Goal: Check status: Check status

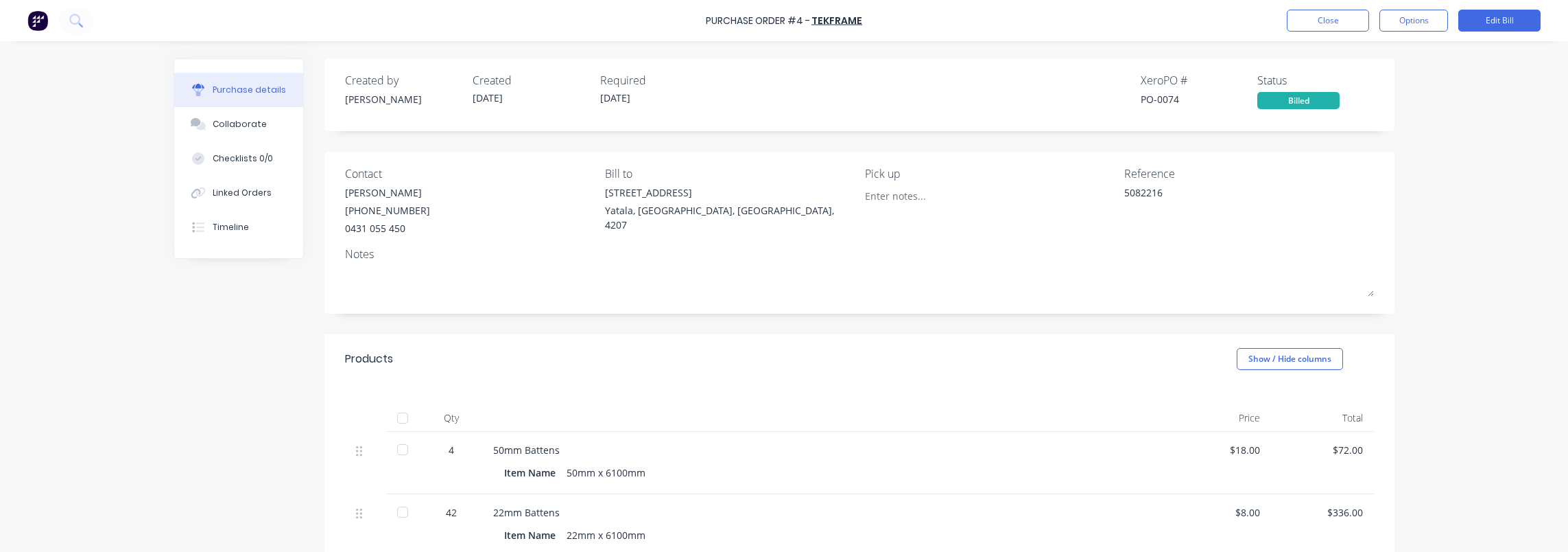
type textarea "x"
click at [830, 25] on link "TekFrame" at bounding box center [836, 20] width 51 height 13
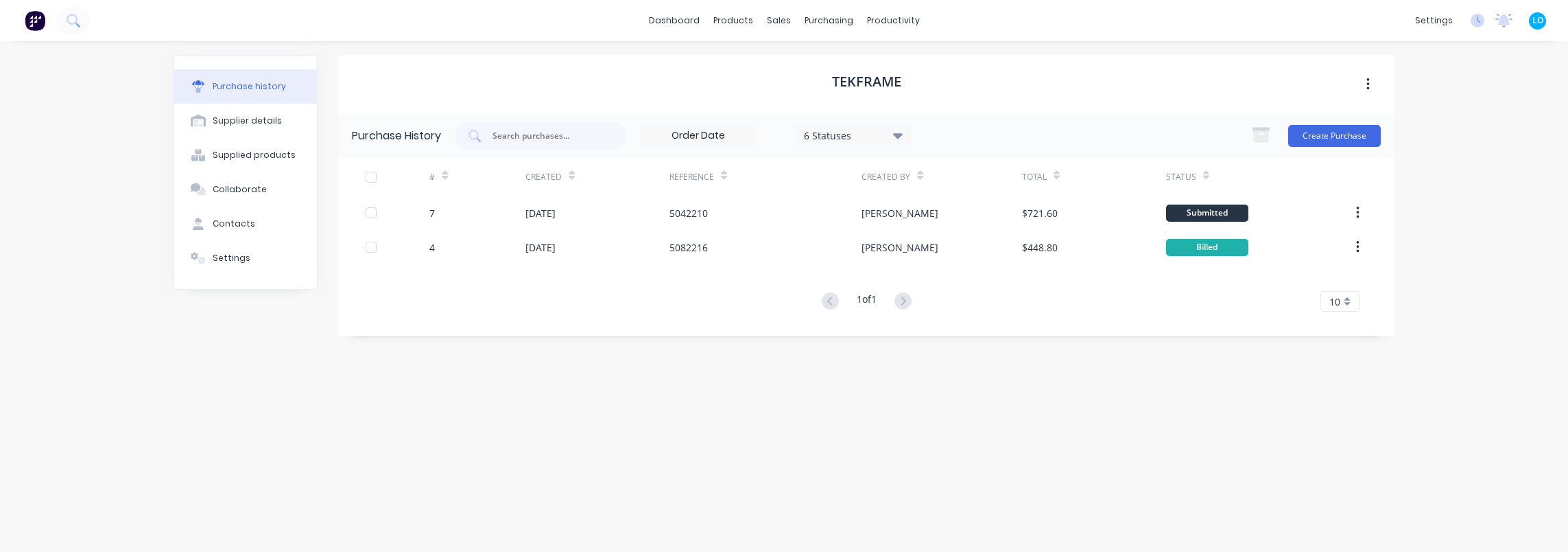
click at [869, 393] on div "TekFrame Purchase History 6 Statuses 6 Statuses Create Purchase # Created Refer…" at bounding box center [866, 289] width 1056 height 470
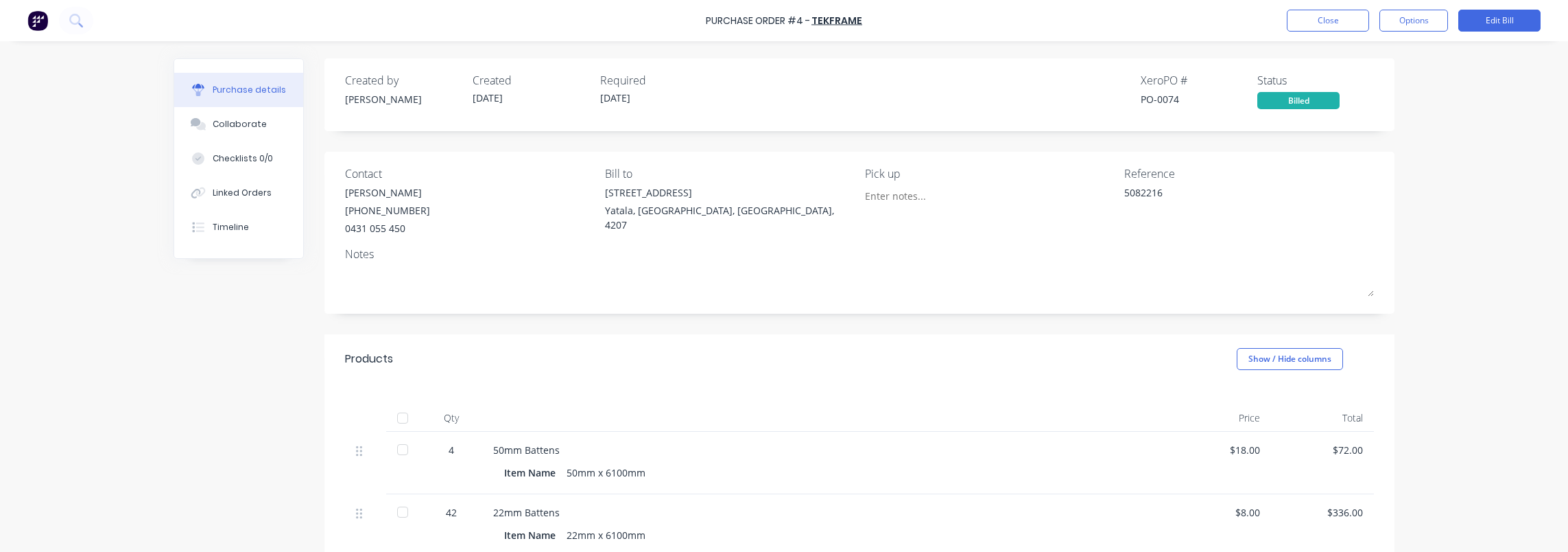
click at [745, 256] on div "Notes" at bounding box center [859, 254] width 1029 height 16
click at [247, 189] on div "Linked Orders" at bounding box center [242, 193] width 59 height 13
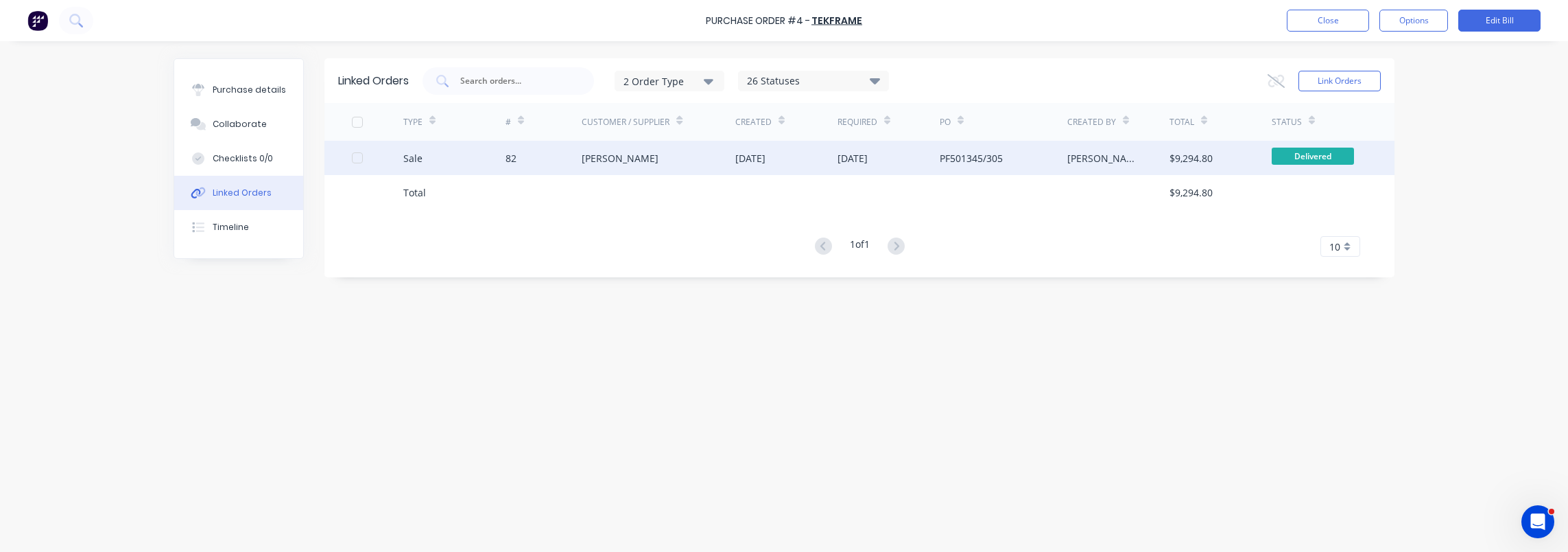
click at [563, 141] on div "82" at bounding box center [544, 158] width 77 height 34
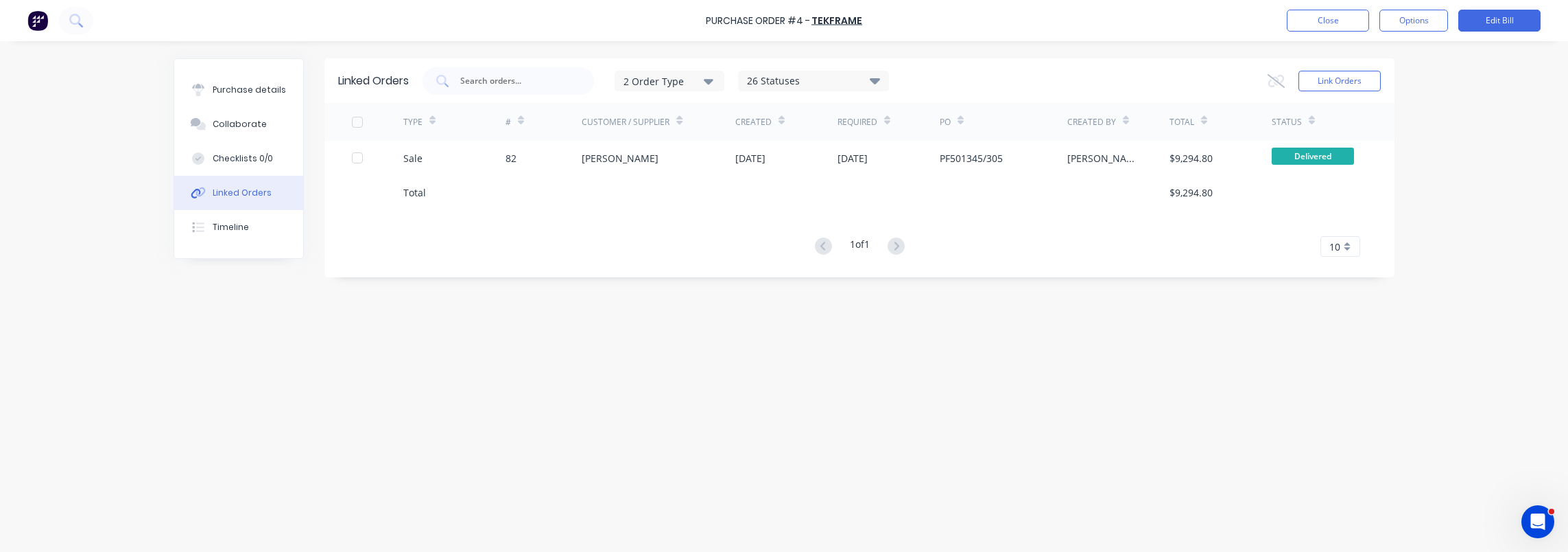
click at [85, 33] on button at bounding box center [76, 21] width 34 height 28
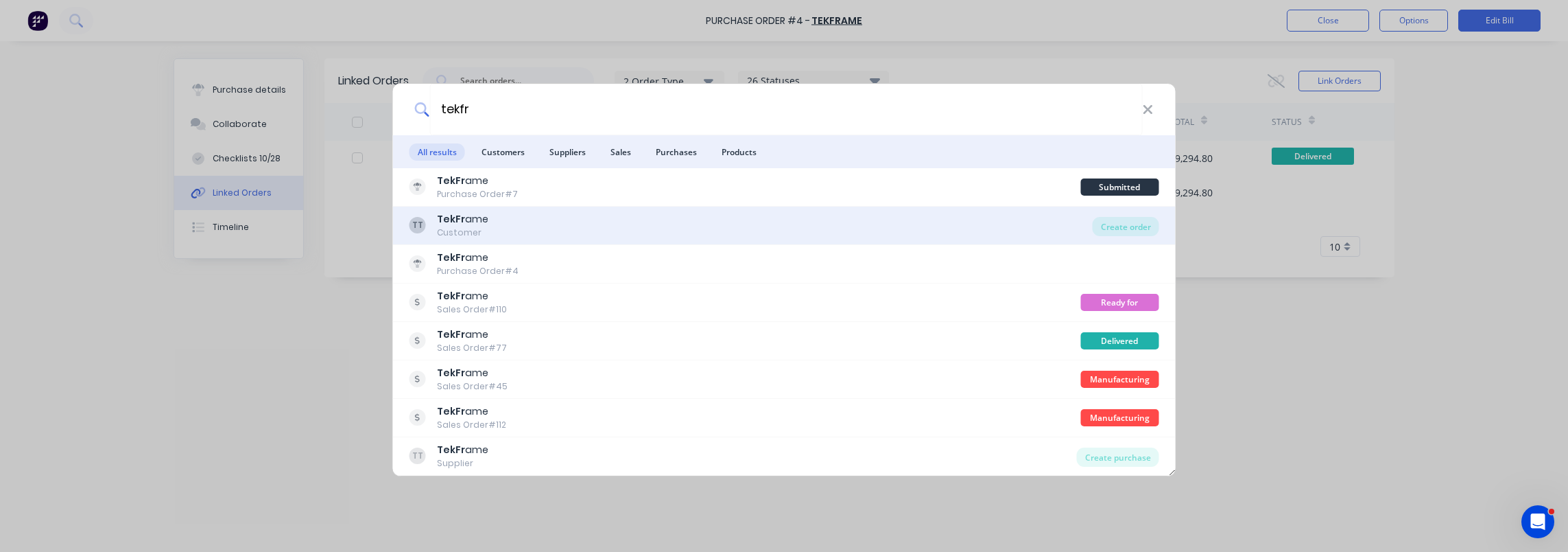
type input "tekfr"
click at [553, 228] on div "TT TekFr ame Customer" at bounding box center [750, 226] width 683 height 27
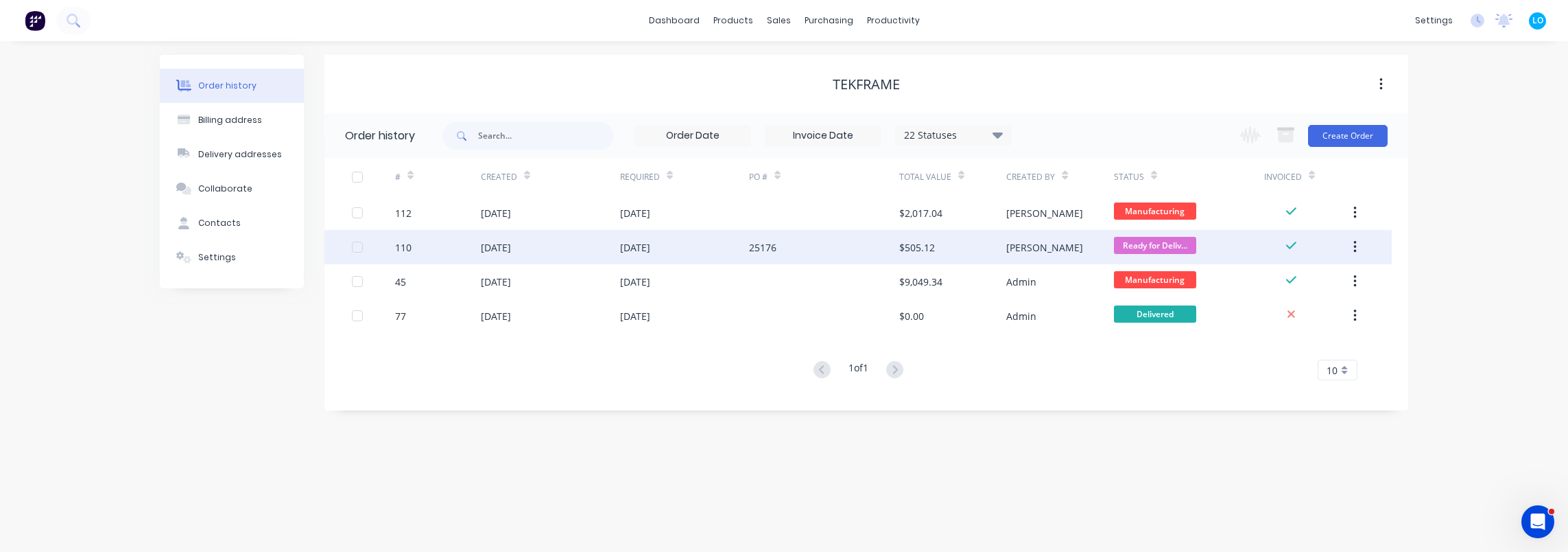
click at [858, 244] on div "25176" at bounding box center [824, 247] width 150 height 34
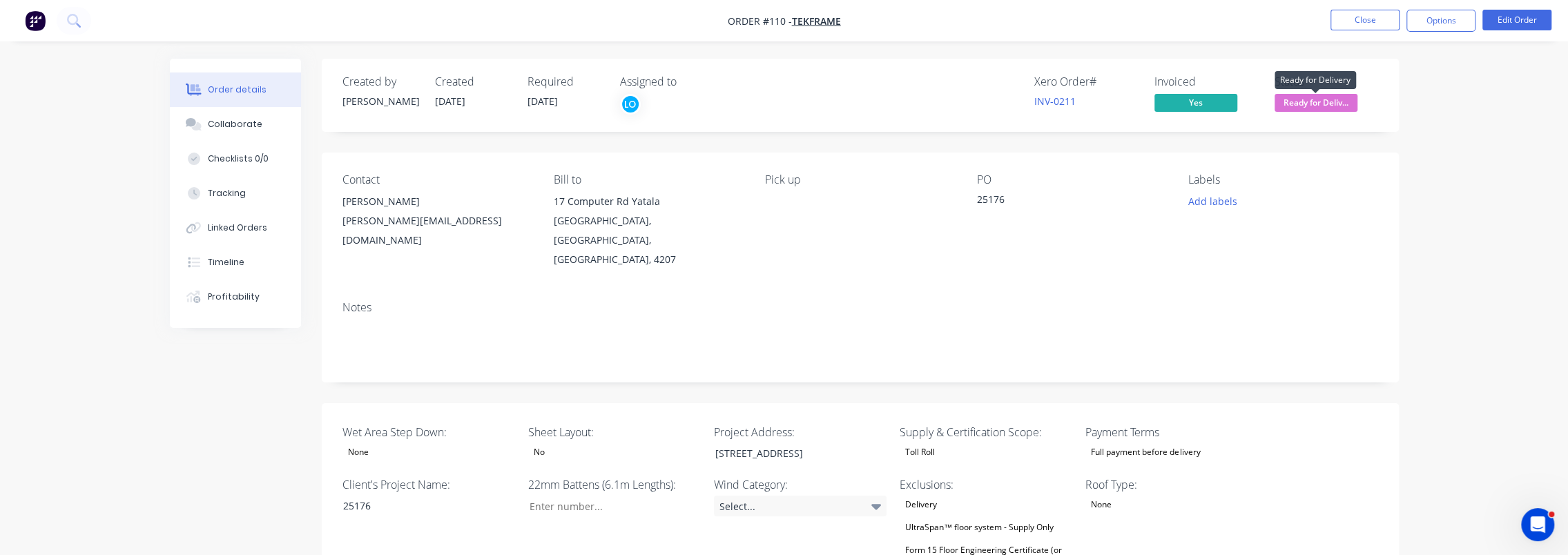
click at [1339, 99] on span "Ready for Deliv..." at bounding box center [1316, 102] width 83 height 17
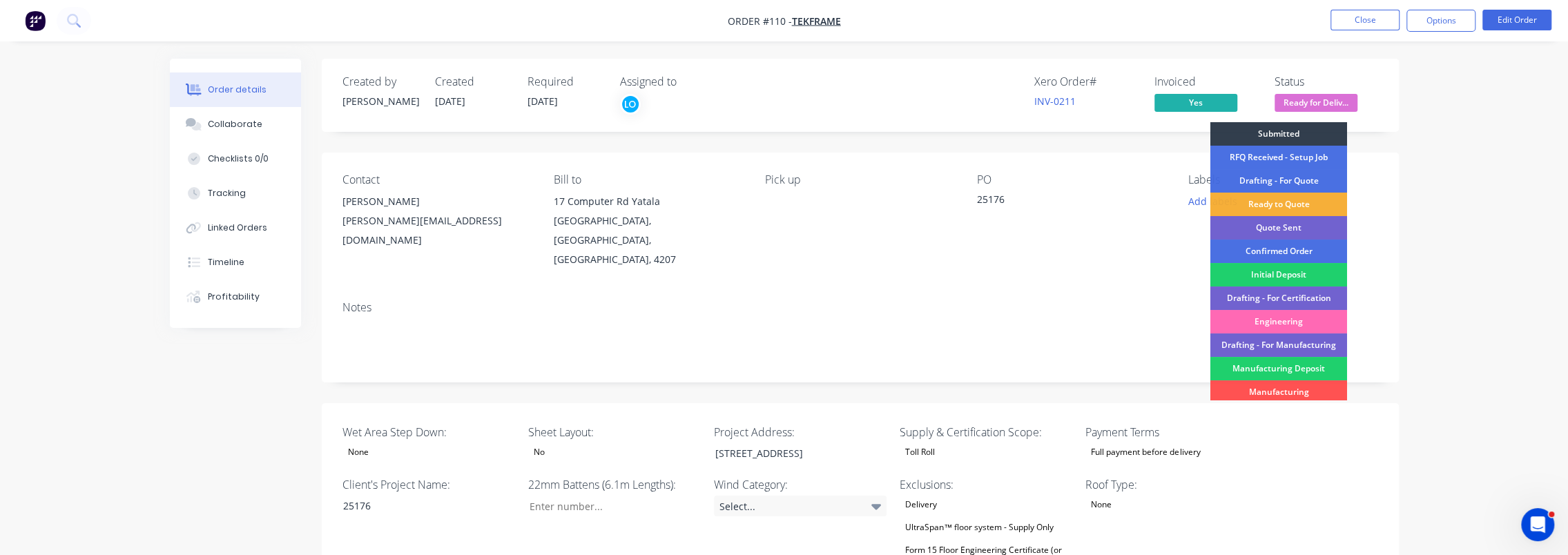
scroll to position [98, 0]
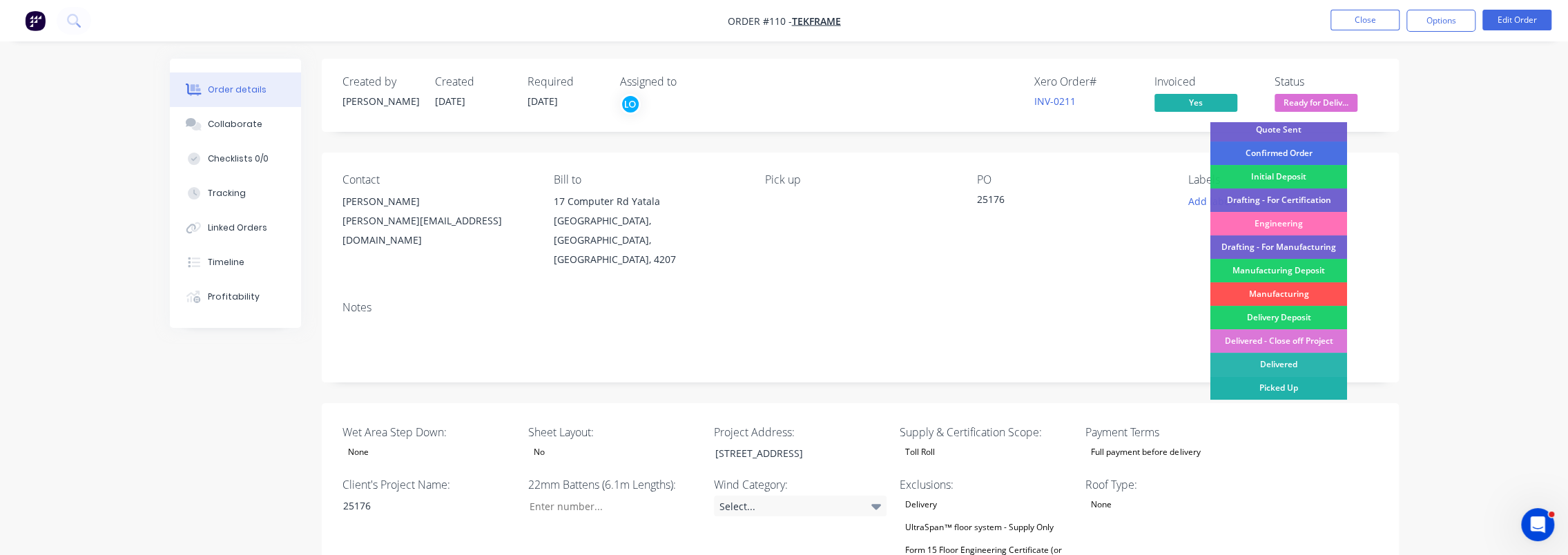
click at [1298, 387] on div "Picked Up" at bounding box center [1279, 387] width 137 height 23
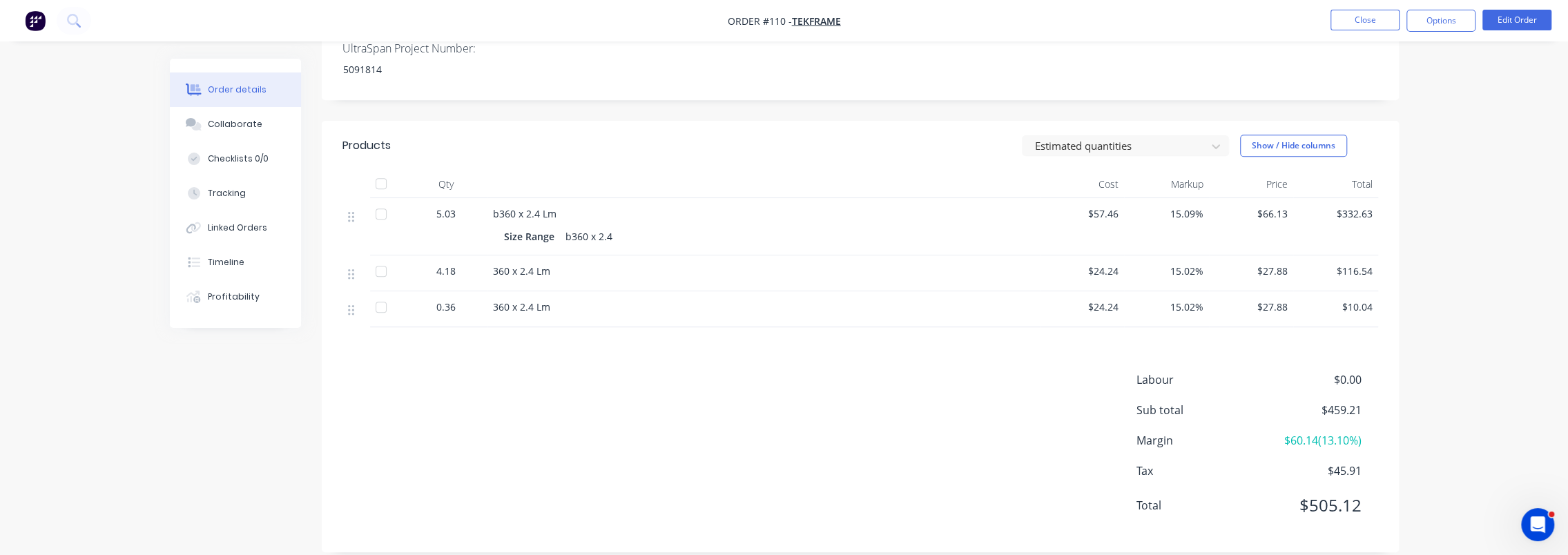
scroll to position [0, 0]
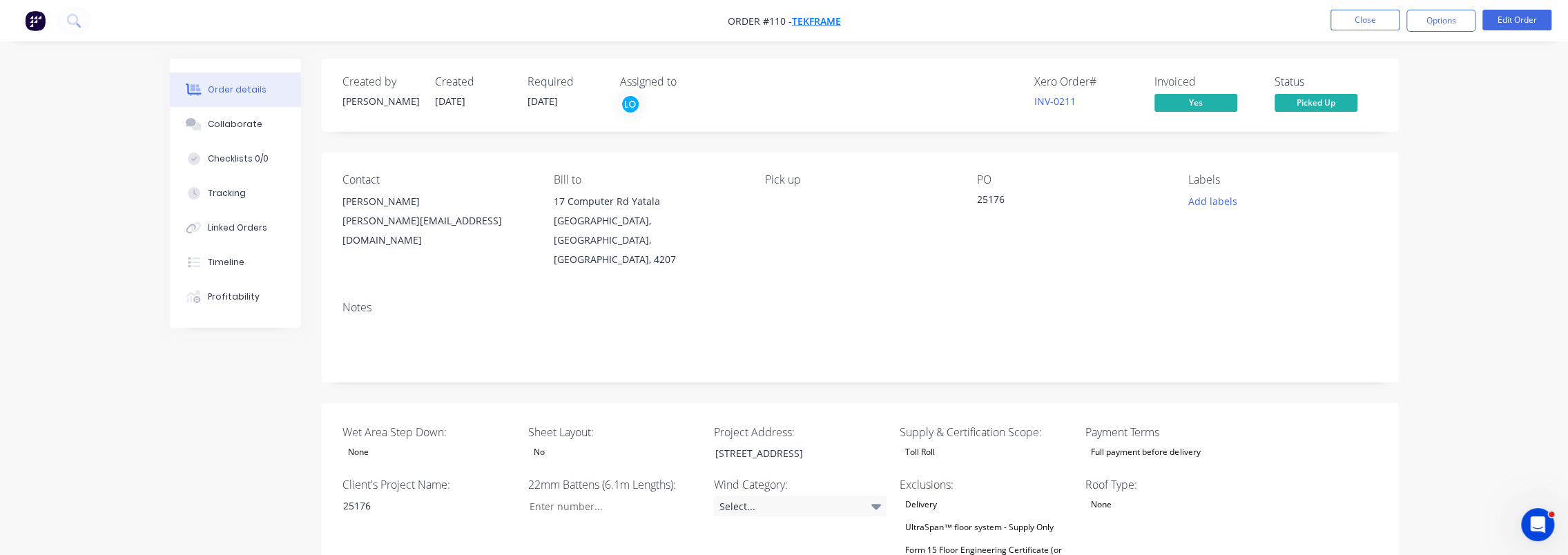
click at [815, 19] on span "TekFrame" at bounding box center [816, 21] width 49 height 14
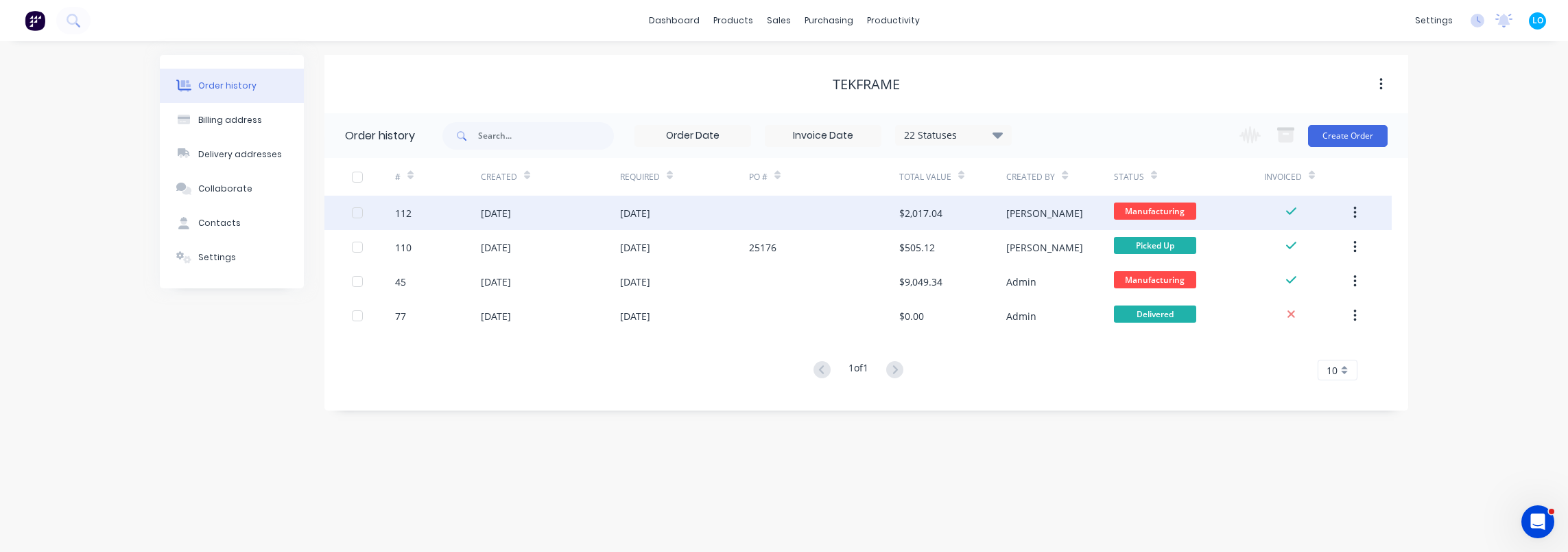
click at [831, 209] on div at bounding box center [824, 212] width 150 height 34
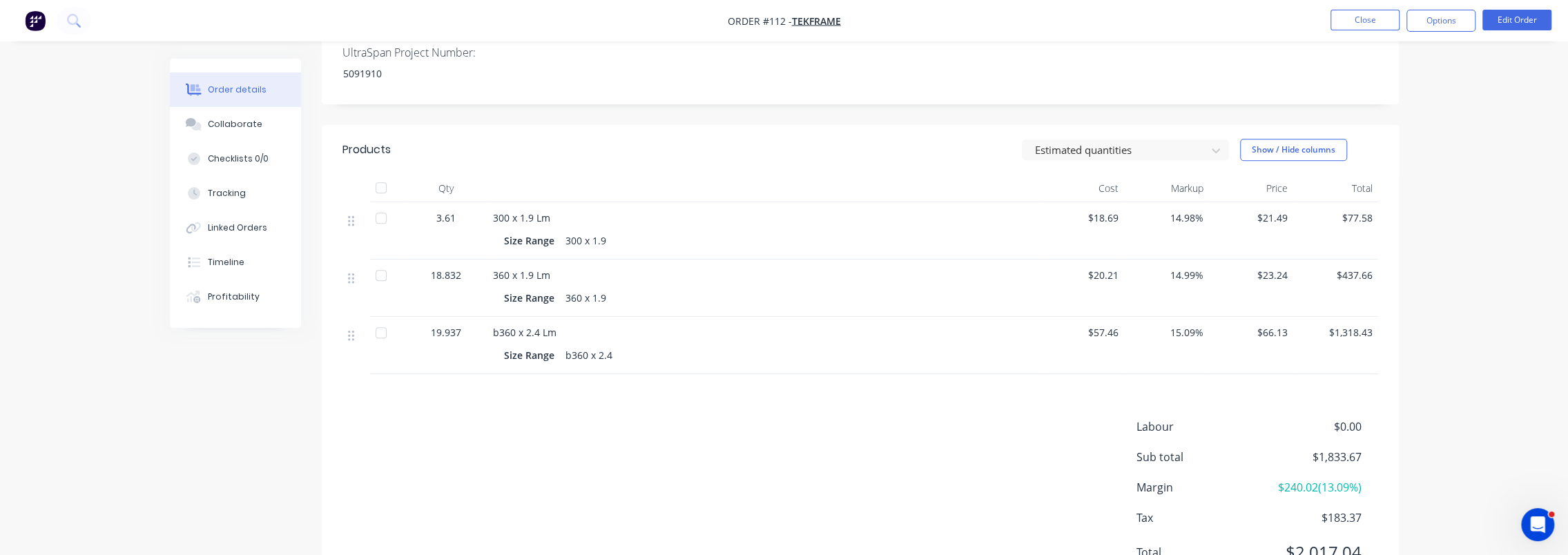
scroll to position [587, 0]
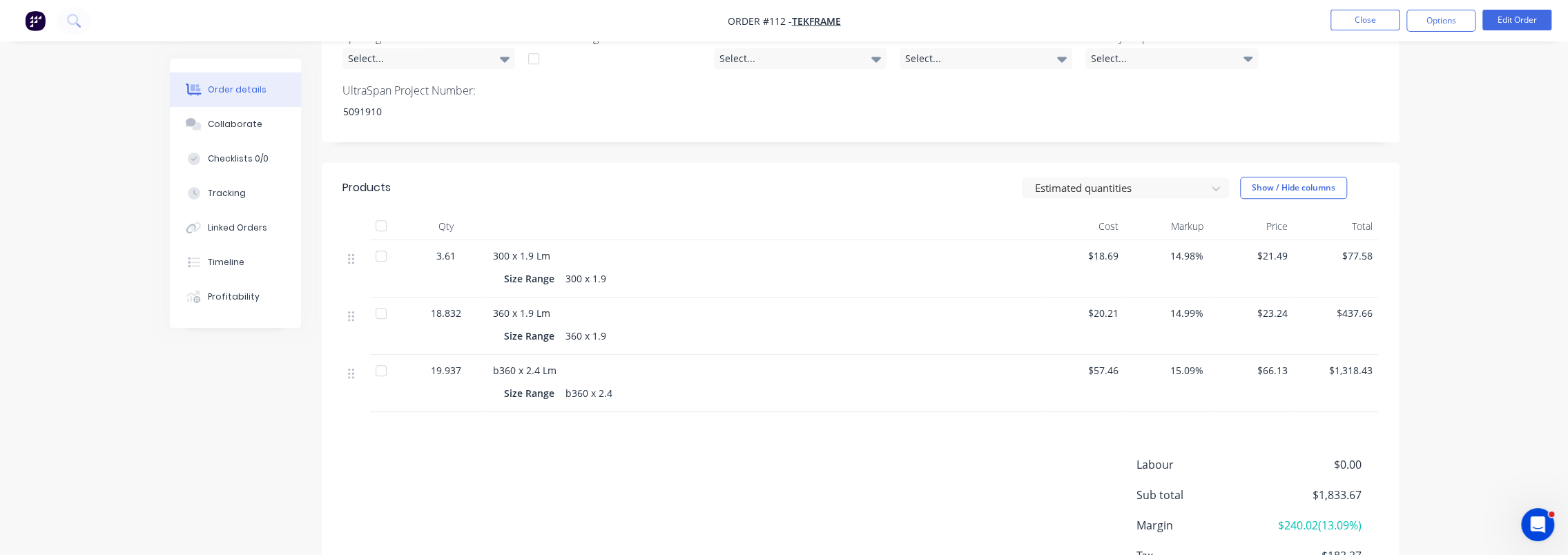
click at [764, 456] on div "Labour $0.00 Sub total $1,833.67 Margin $240.02 ( 13.09 %) Tax $183.37 Total $2…" at bounding box center [860, 536] width 1036 height 160
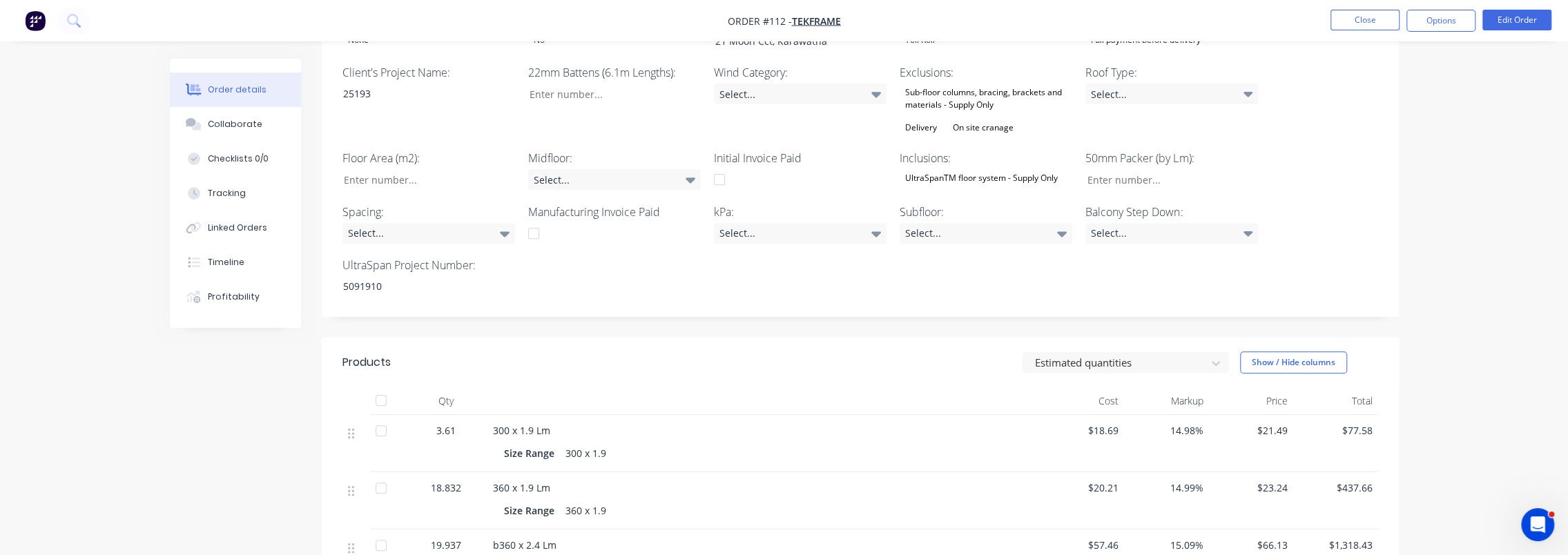
scroll to position [0, 0]
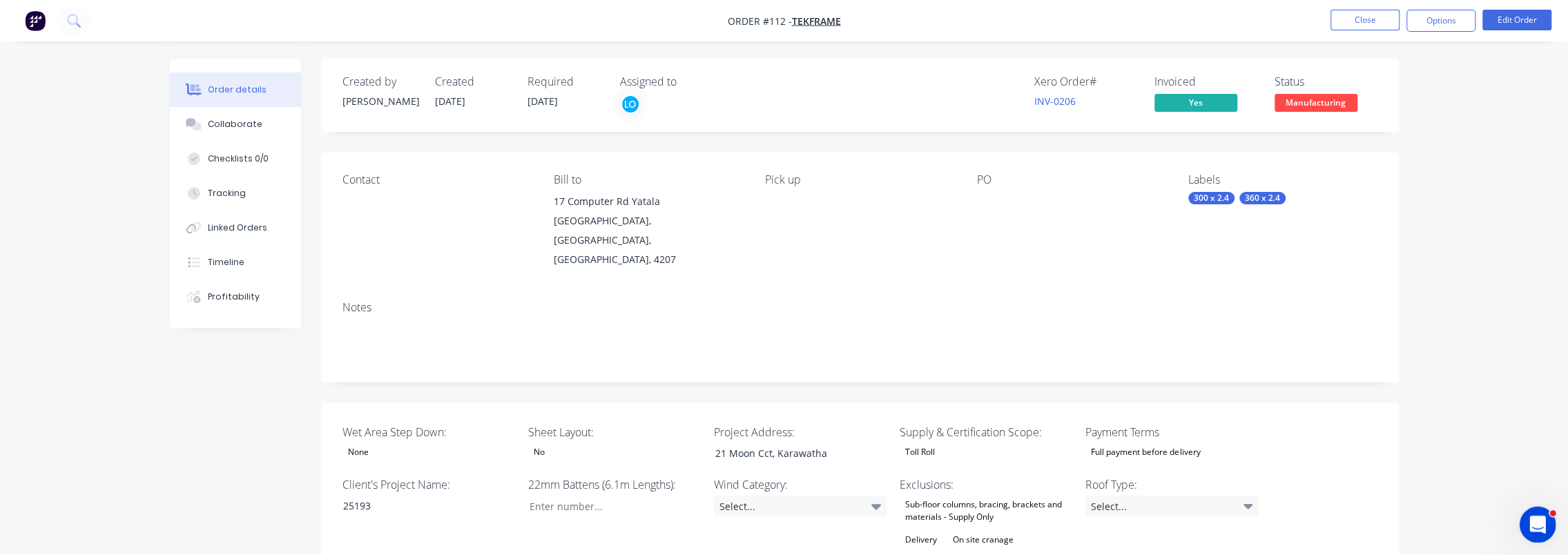
click at [1539, 529] on icon "Open Intercom Messenger" at bounding box center [1536, 522] width 23 height 23
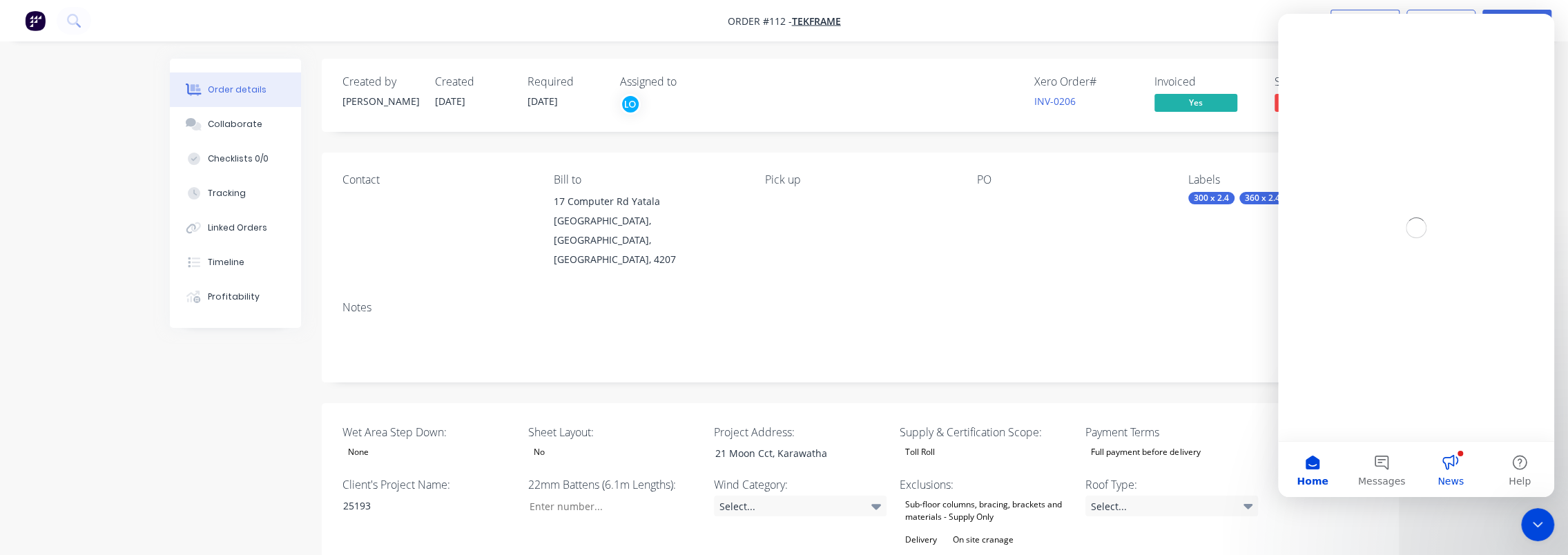
click at [1458, 481] on span "News" at bounding box center [1450, 480] width 26 height 10
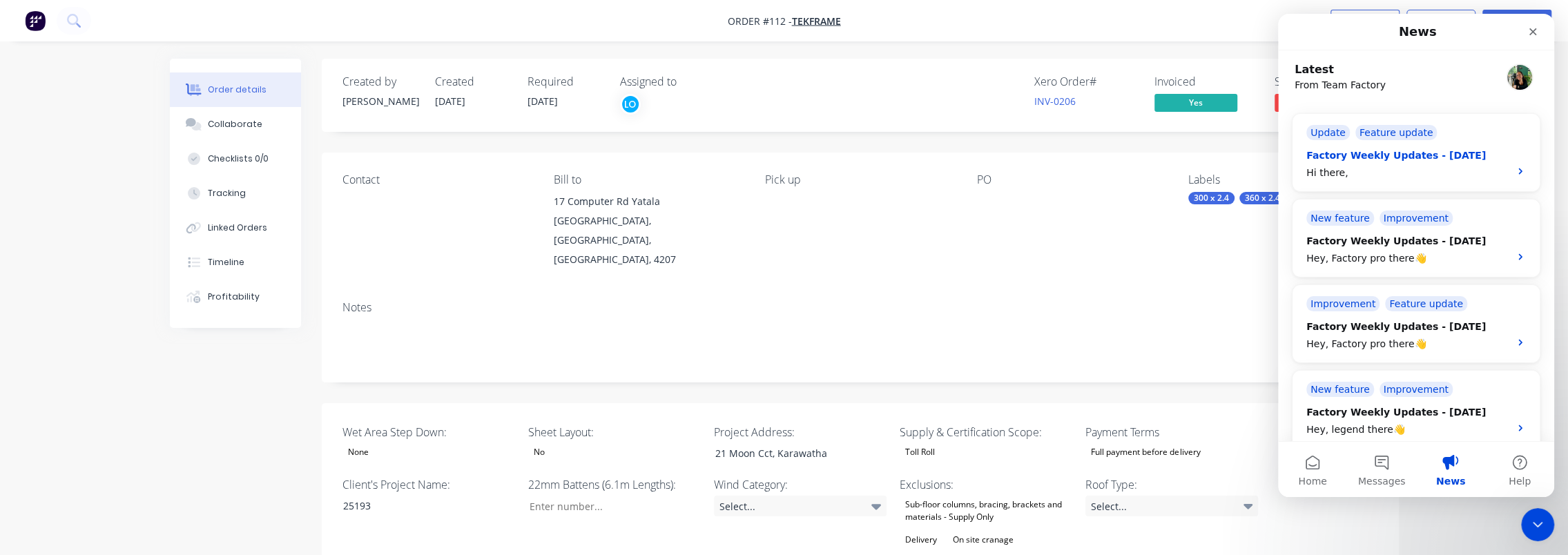
click at [1467, 166] on div "Hi there," at bounding box center [1404, 173] width 195 height 14
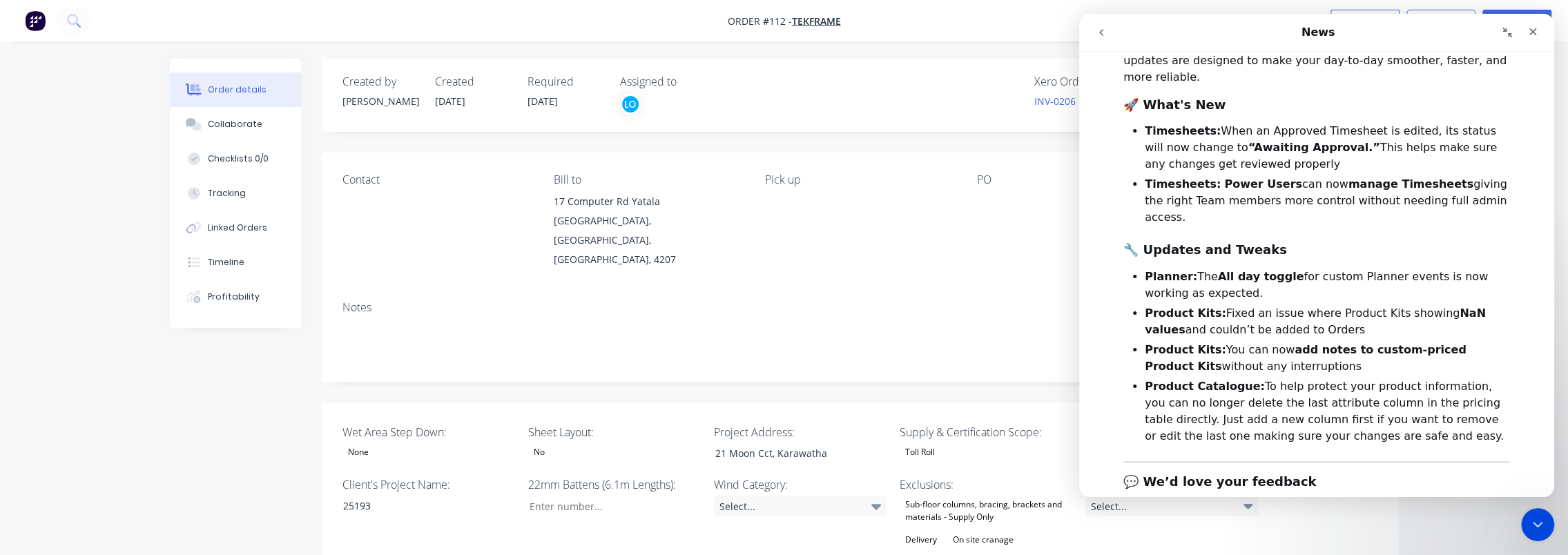
scroll to position [207, 0]
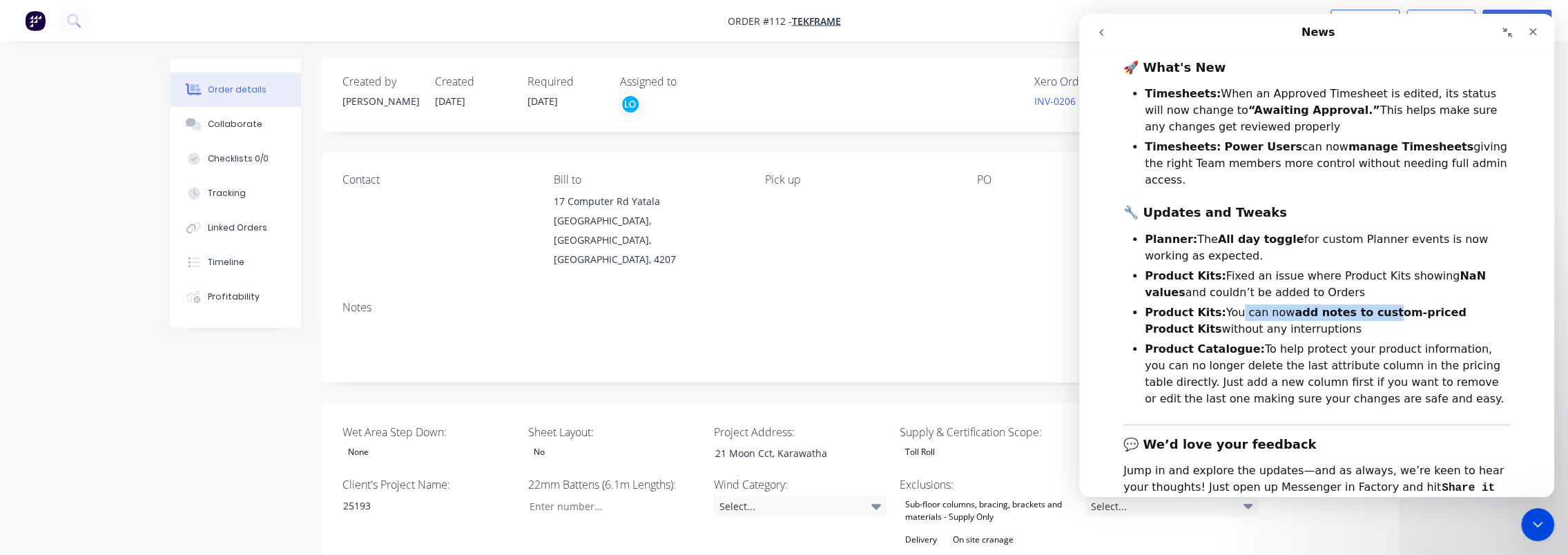
drag, startPoint x: 1224, startPoint y: 283, endPoint x: 1363, endPoint y: 287, distance: 139.1
click at [1363, 305] on li "Product Kits: You can now add notes to custom-priced Product Kits without any i…" at bounding box center [1327, 321] width 365 height 33
click at [1394, 305] on b "add notes to custom-priced Product Kits" at bounding box center [1306, 320] width 322 height 30
click at [1467, 305] on b "add notes to custom-priced Product Kits" at bounding box center [1306, 320] width 322 height 30
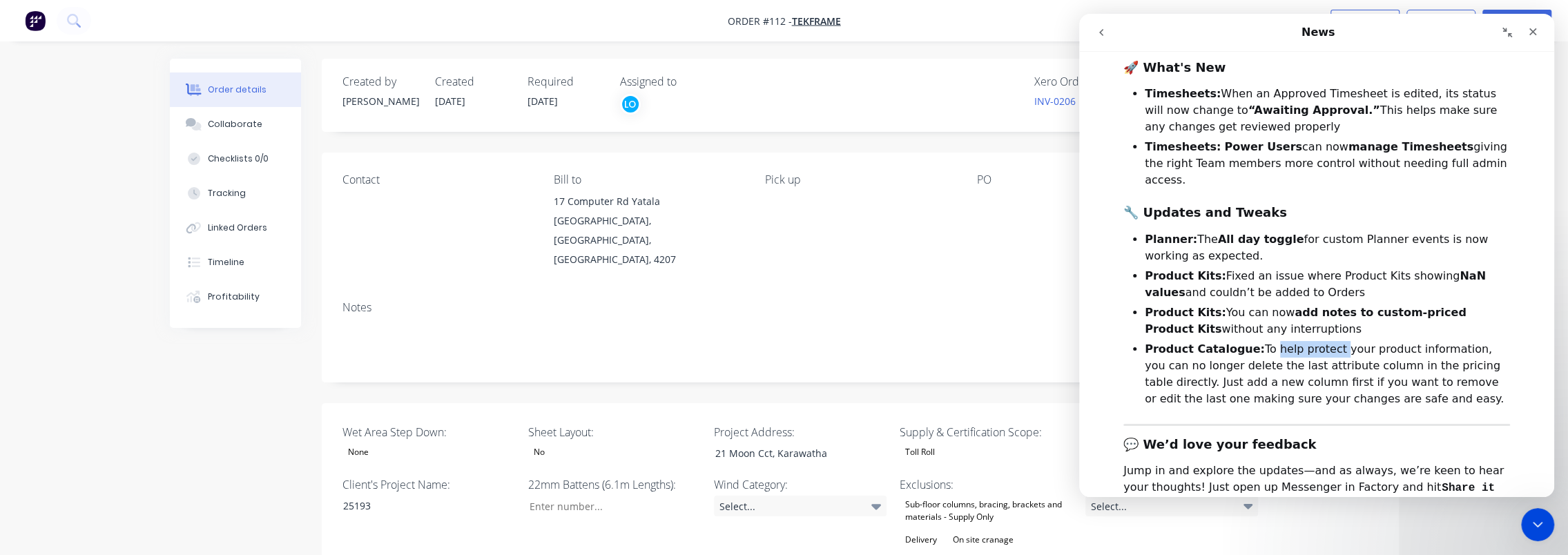
drag, startPoint x: 1252, startPoint y: 323, endPoint x: 1318, endPoint y: 322, distance: 66.0
click at [1318, 341] on li "Product Catalogue: To help protect your product information, you can no longer …" at bounding box center [1327, 374] width 365 height 67
click at [1368, 341] on li "Product Catalogue: To help protect your product information, you can no longer …" at bounding box center [1327, 374] width 365 height 67
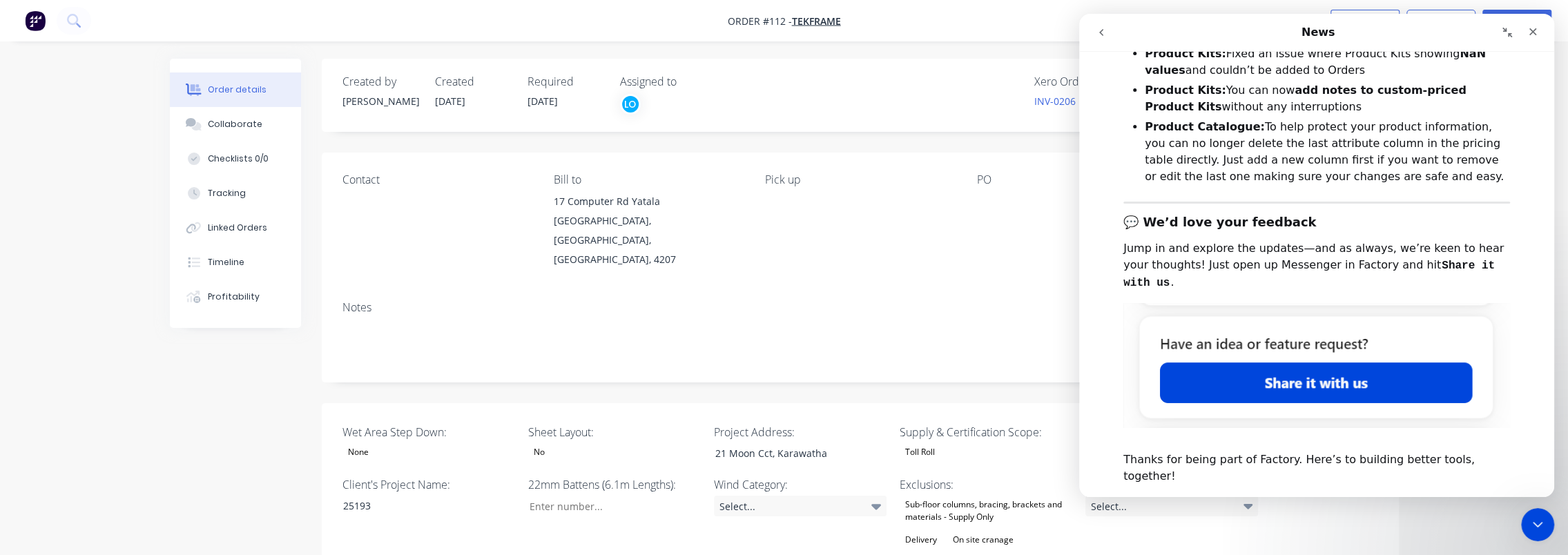
scroll to position [0, 0]
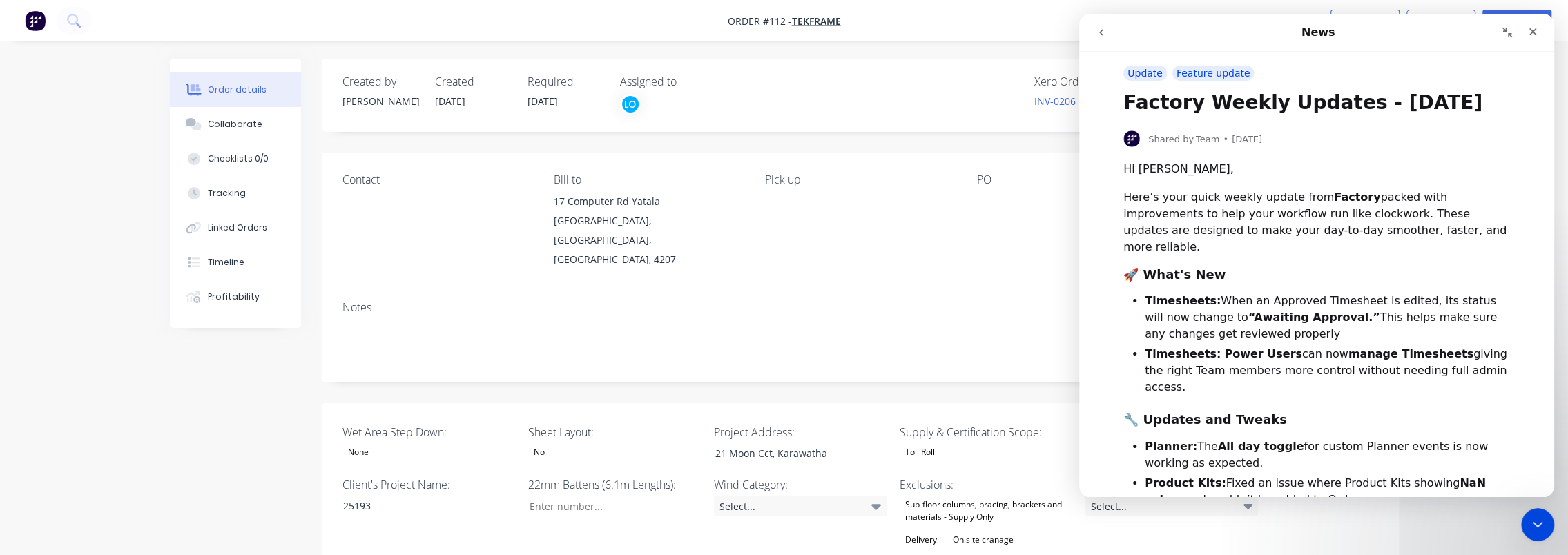
click at [1110, 31] on button "go back" at bounding box center [1101, 32] width 26 height 26
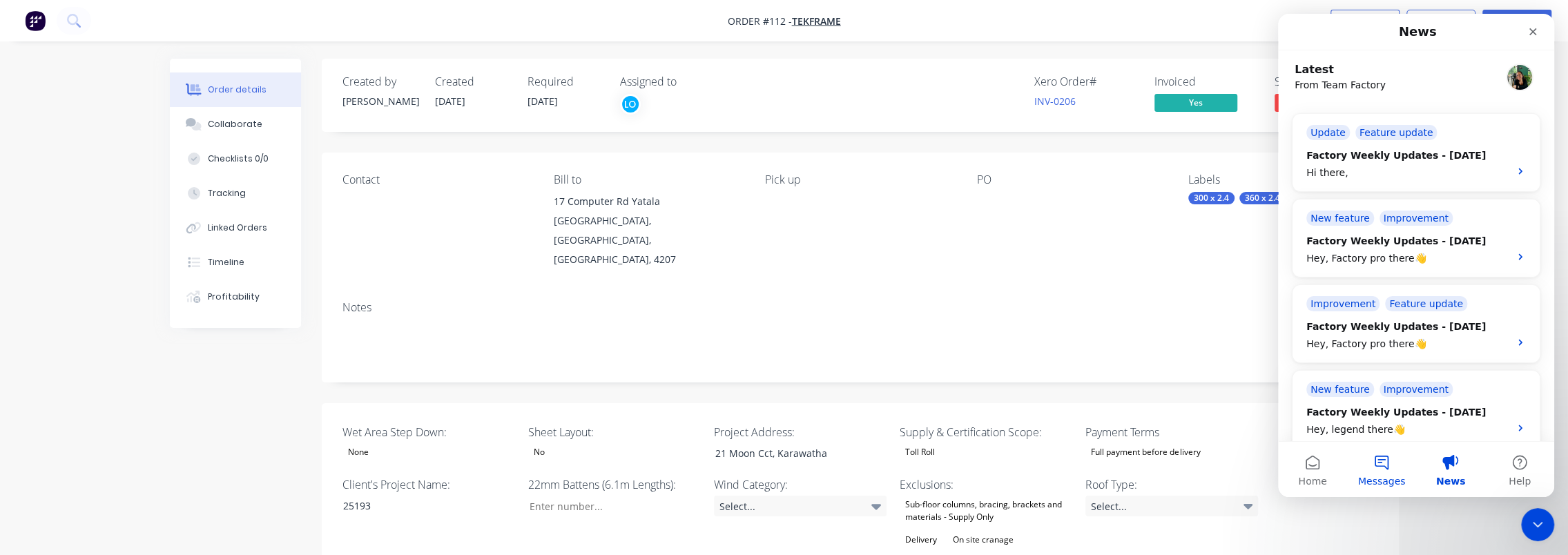
click at [1380, 479] on span "Messages" at bounding box center [1381, 480] width 48 height 10
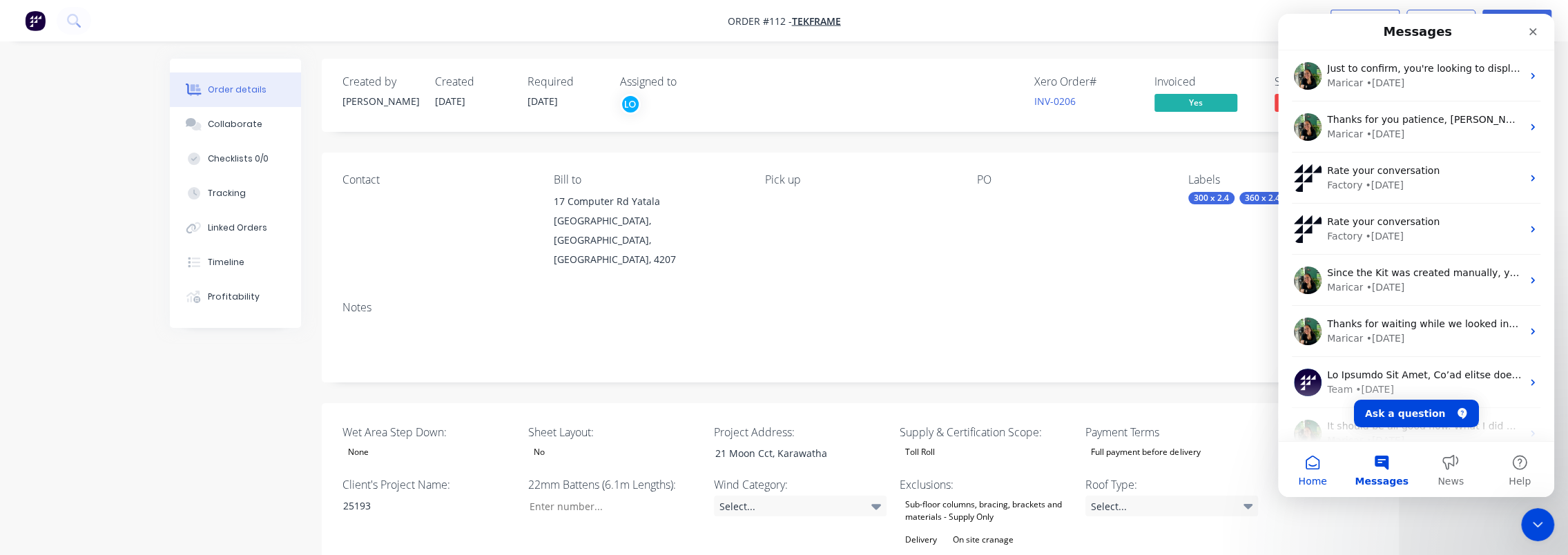
click at [1318, 469] on button "Home" at bounding box center [1312, 469] width 69 height 55
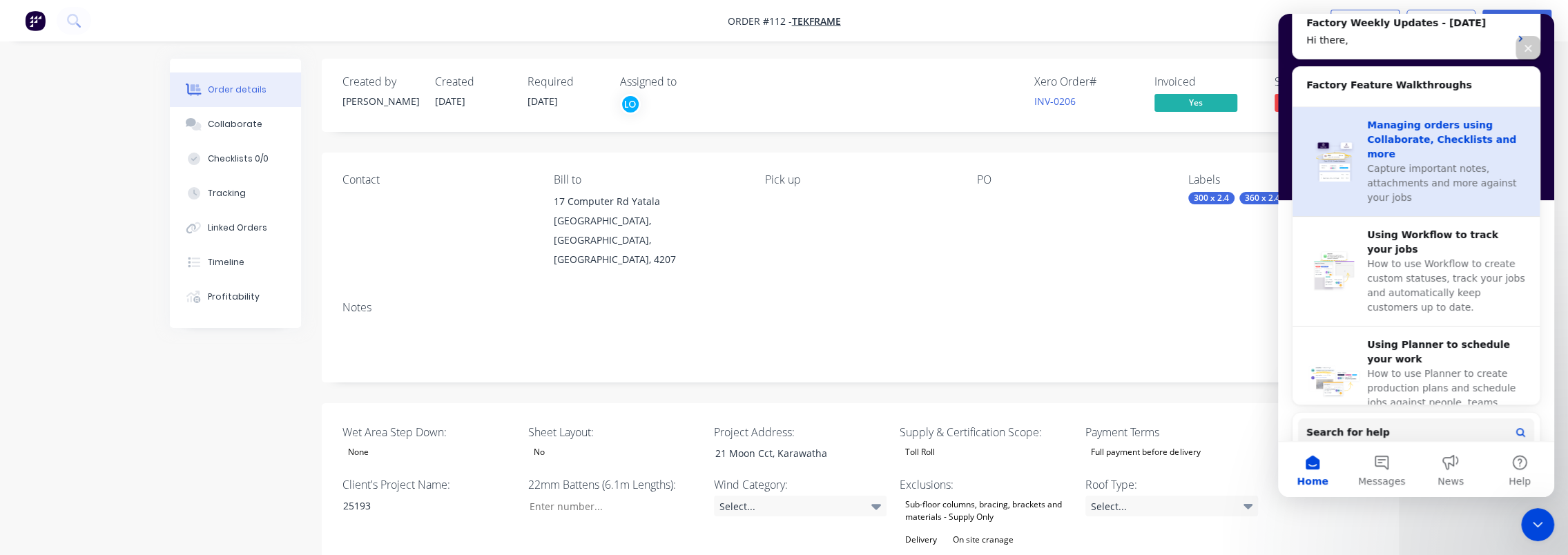
scroll to position [414, 0]
click at [1454, 134] on div "Managing orders using Collaborate, Checklists and more" at bounding box center [1446, 137] width 159 height 43
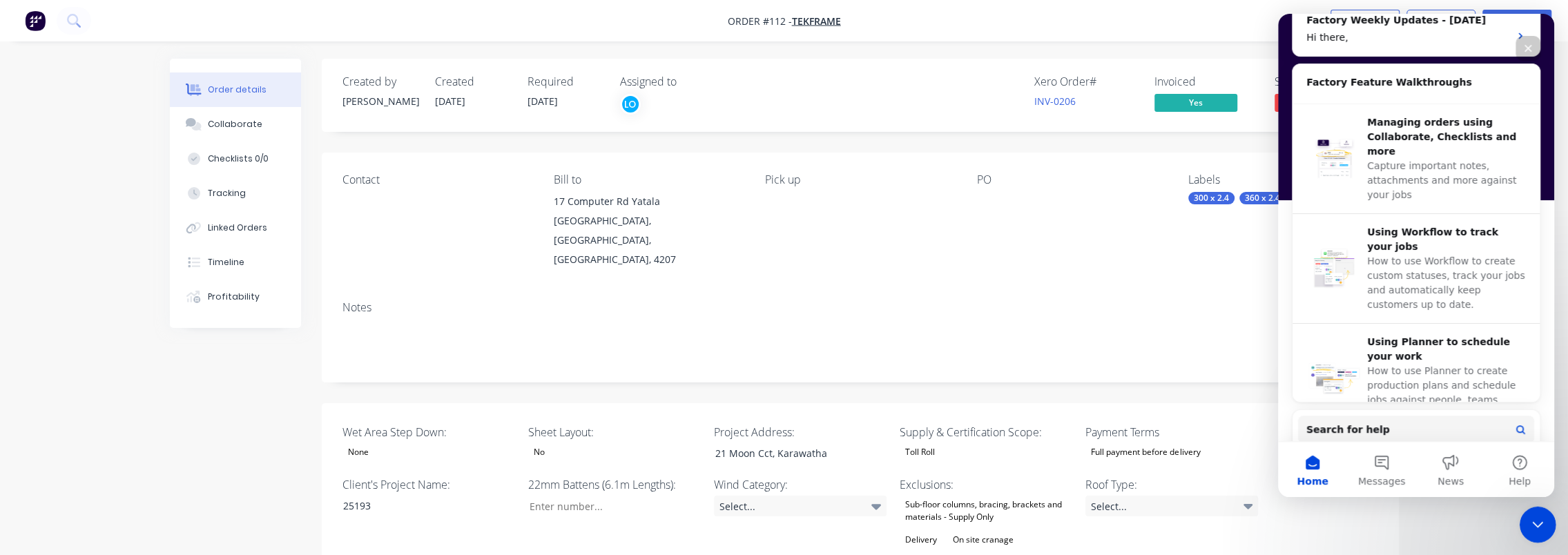
click at [1535, 529] on icon "Close Intercom Messenger" at bounding box center [1536, 523] width 16 height 16
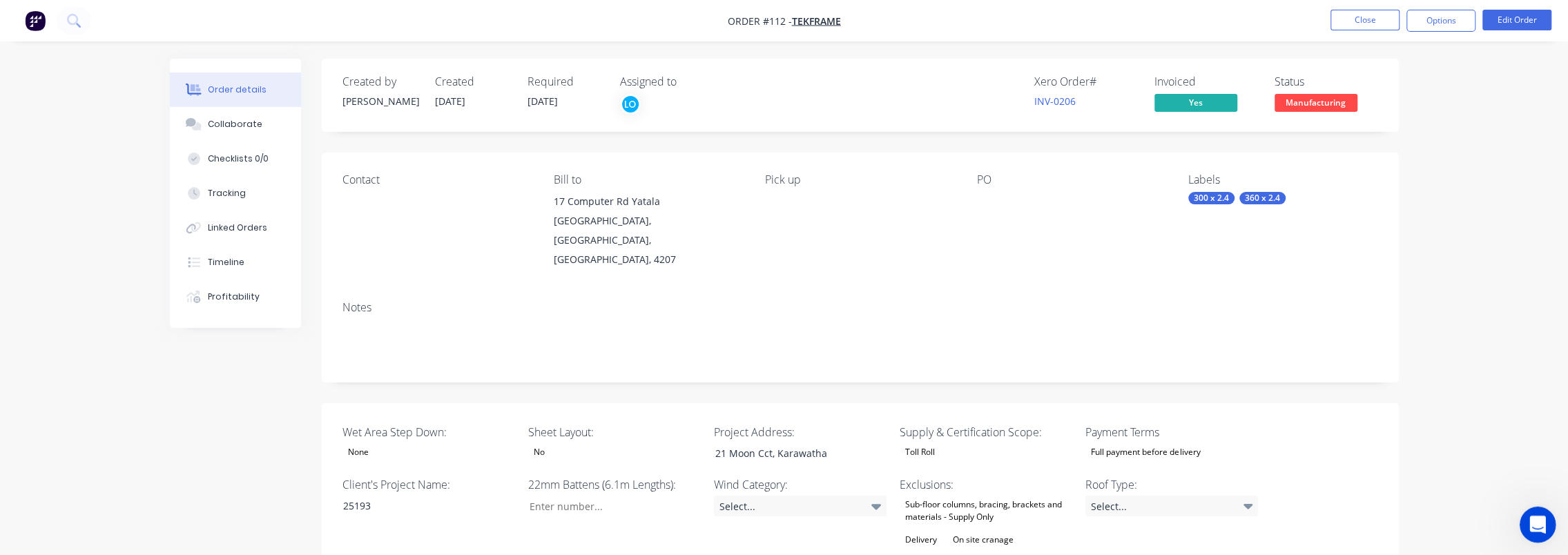
scroll to position [0, 0]
click at [1287, 403] on div "Wet Area Step Down: None Sheet Layout: No Project Address: 21 Moon Cct, Karawat…" at bounding box center [860, 565] width 1077 height 325
click at [343, 195] on div "Contact" at bounding box center [437, 221] width 189 height 96
click at [810, 18] on span "TekFrame" at bounding box center [816, 21] width 49 height 14
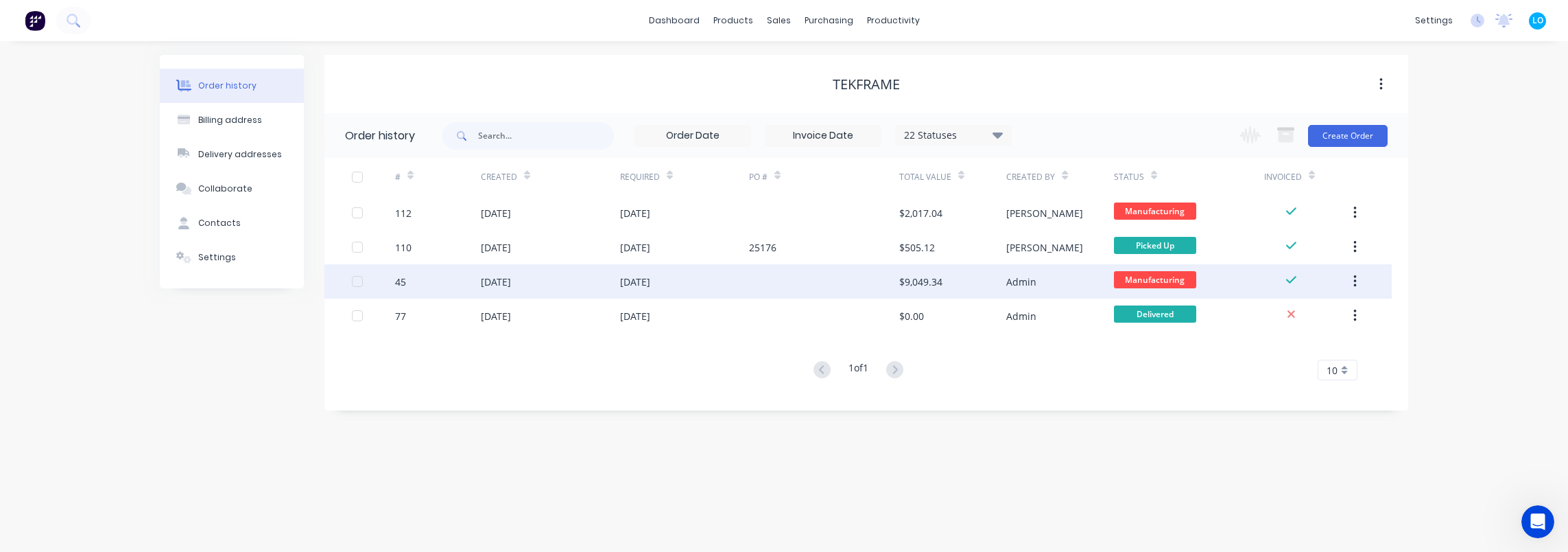
click at [796, 284] on div at bounding box center [824, 281] width 150 height 34
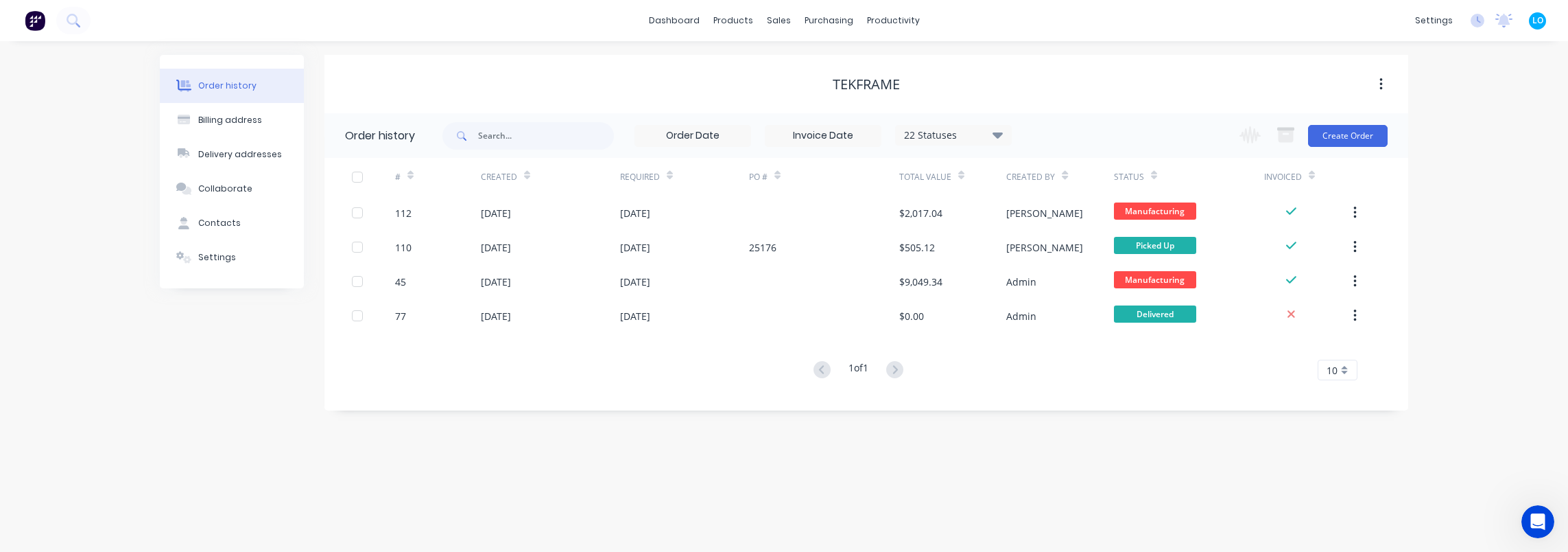
click at [491, 401] on div "Order history 22 Statuses Invoice Status Invoiced Not Invoiced Partial Order St…" at bounding box center [866, 262] width 1084 height 298
